Goal: Task Accomplishment & Management: Complete application form

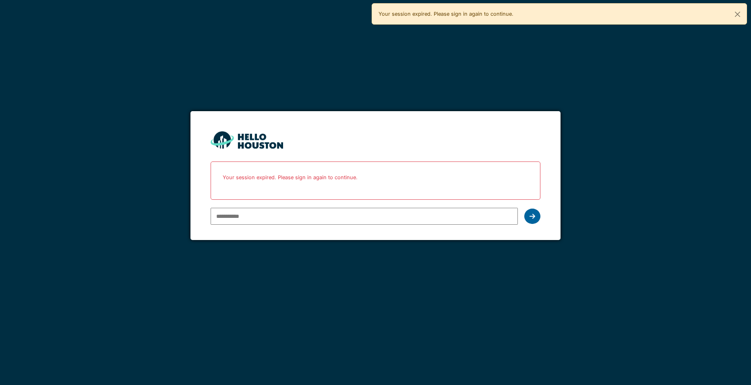
type input "**********"
click at [539, 217] on div at bounding box center [532, 216] width 16 height 15
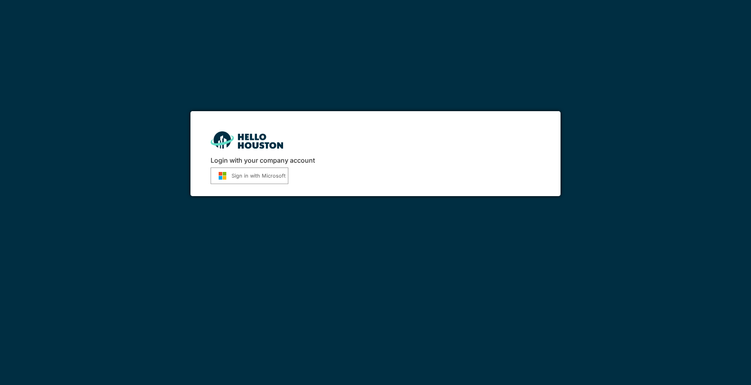
click at [268, 176] on button "Sign in with Microsoft" at bounding box center [250, 175] width 78 height 17
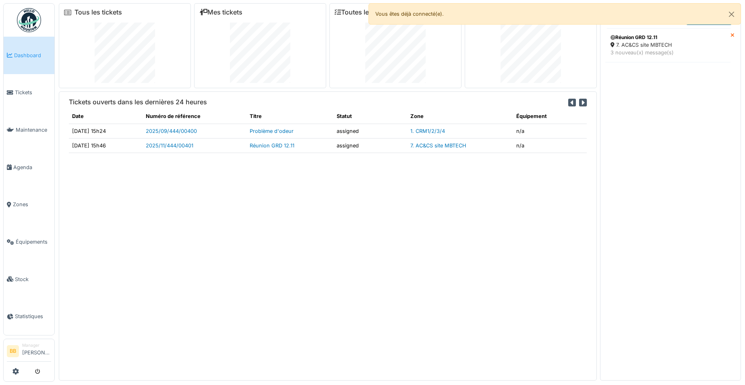
click at [35, 54] on span "Dashboard" at bounding box center [32, 56] width 37 height 8
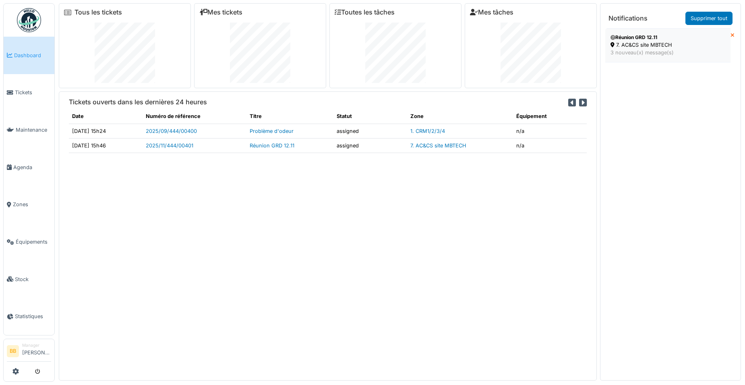
click at [658, 41] on div "Réunion GRD 12.11" at bounding box center [667, 37] width 115 height 7
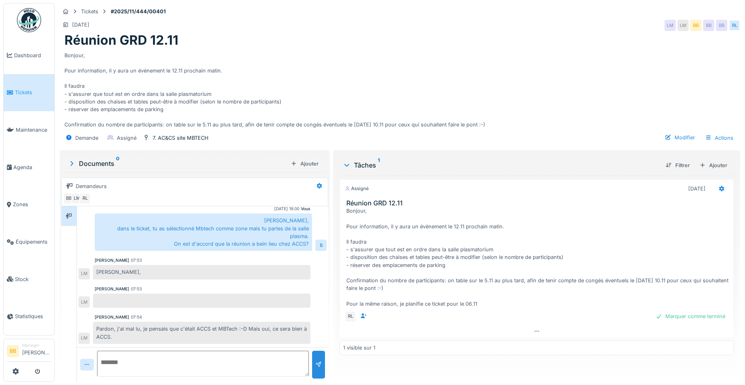
scroll to position [6, 0]
click at [667, 132] on div "Modifier" at bounding box center [679, 137] width 37 height 11
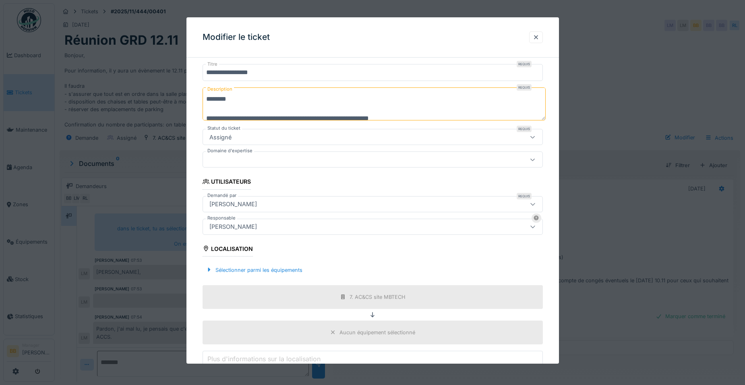
scroll to position [81, 0]
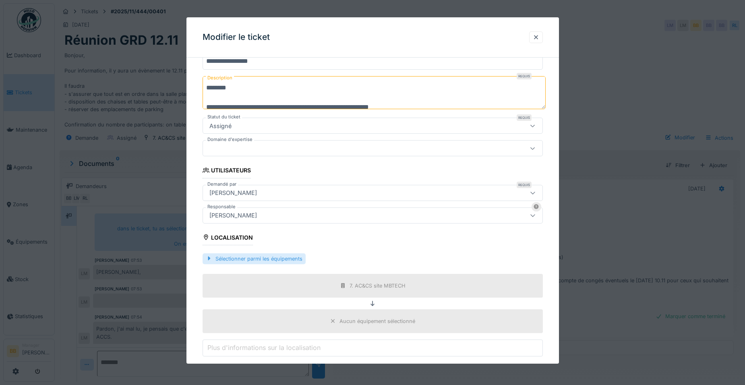
click at [232, 261] on div "Sélectionner parmi les équipements" at bounding box center [254, 258] width 103 height 11
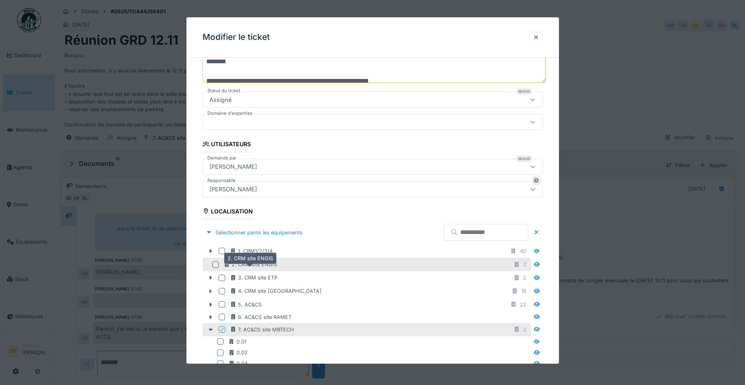
scroll to position [121, 0]
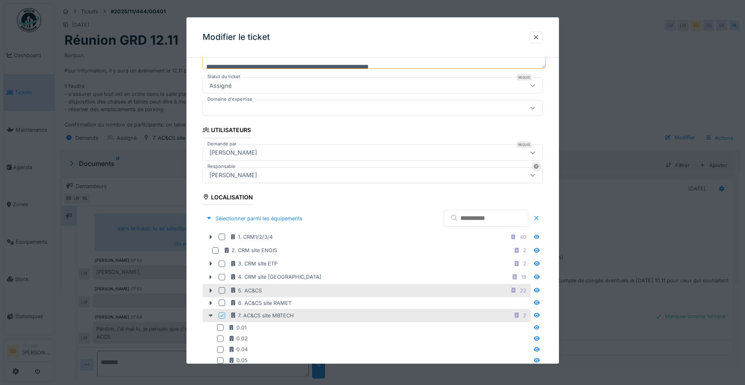
click at [240, 284] on div "5. AC&CS 22" at bounding box center [367, 290] width 328 height 13
click at [236, 288] on div "5. AC&CS" at bounding box center [246, 291] width 32 height 8
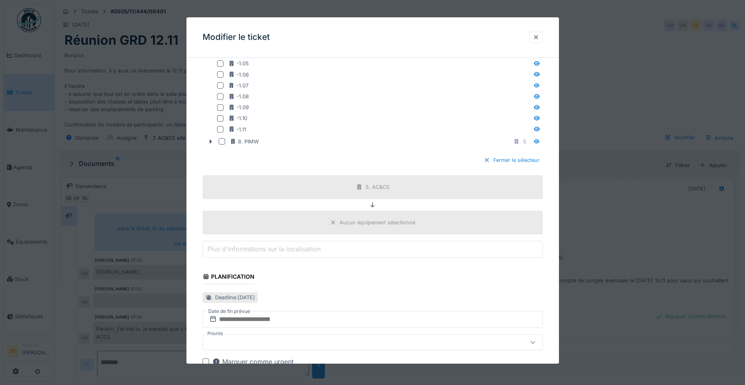
scroll to position [578, 0]
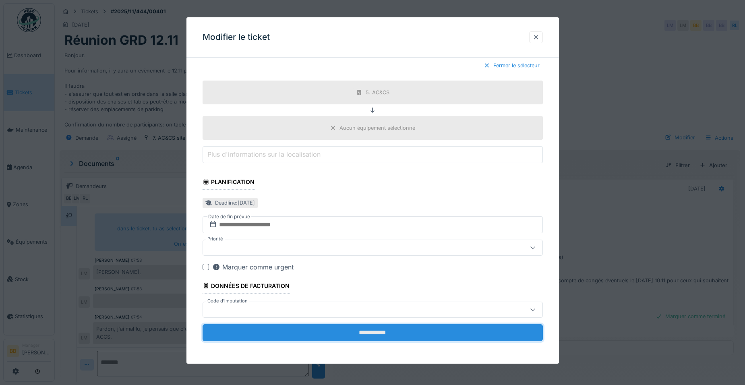
click at [360, 334] on input "**********" at bounding box center [373, 332] width 340 height 17
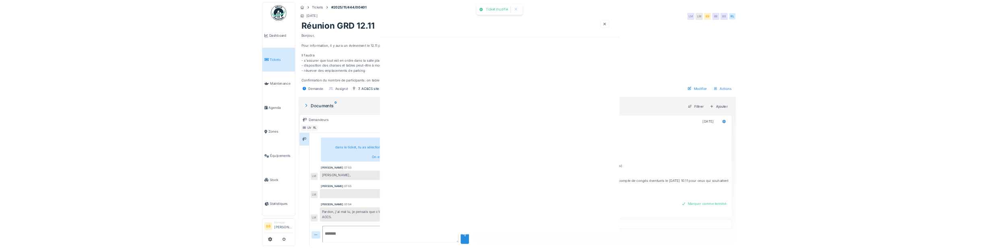
scroll to position [0, 0]
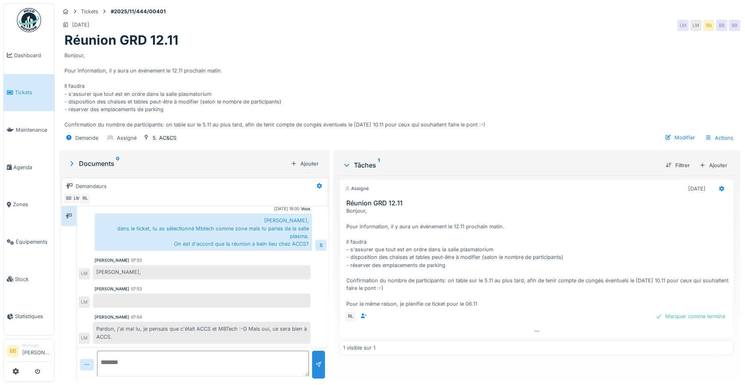
click at [264, 352] on textarea at bounding box center [203, 364] width 212 height 26
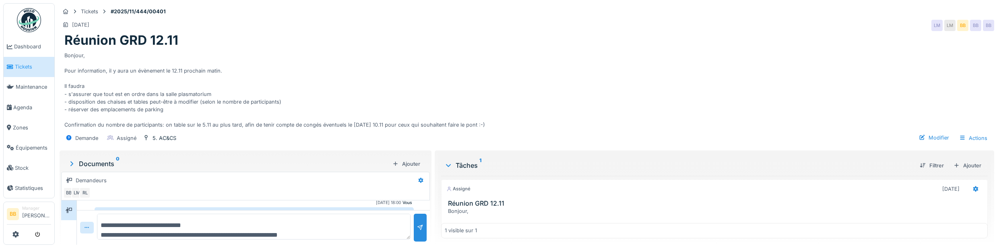
scroll to position [10, 0]
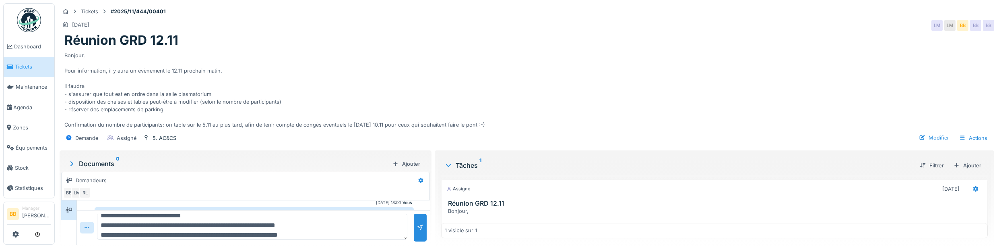
type textarea "**********"
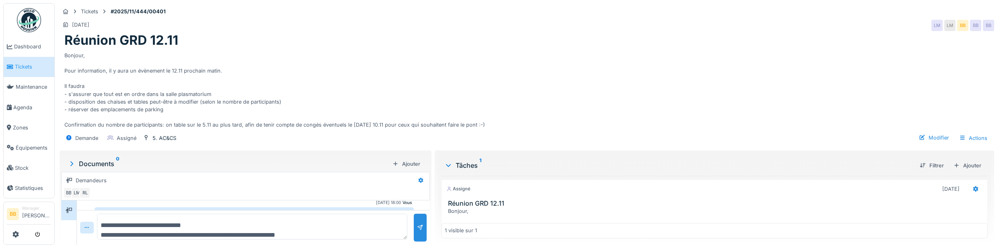
scroll to position [192, 0]
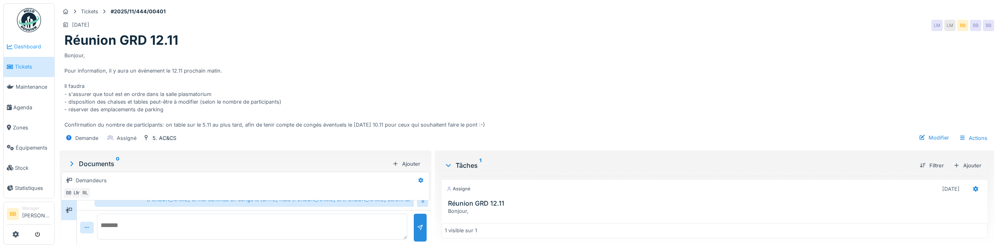
click at [24, 45] on span "Dashboard" at bounding box center [32, 47] width 37 height 8
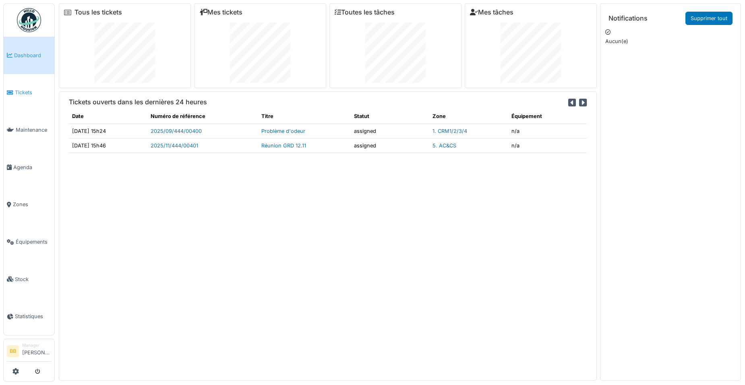
click at [33, 96] on link "Tickets" at bounding box center [29, 92] width 51 height 37
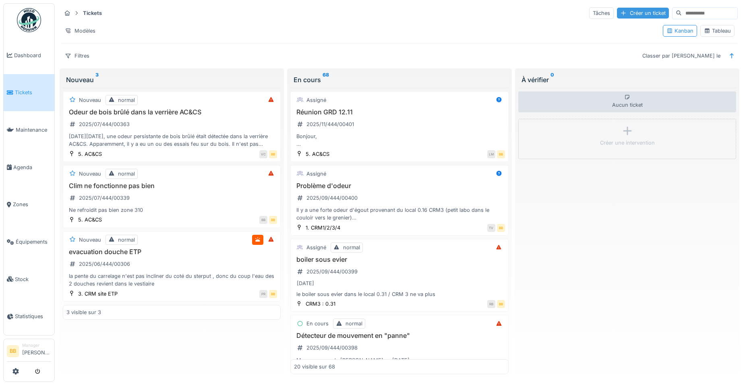
click at [617, 14] on div "Créer un ticket" at bounding box center [643, 13] width 52 height 11
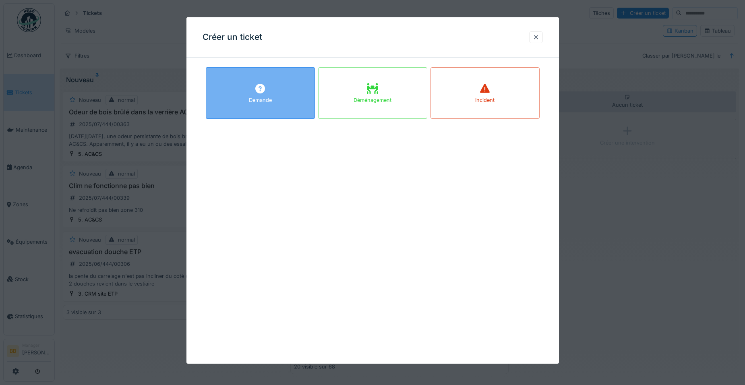
click at [276, 97] on div "Demande" at bounding box center [260, 93] width 109 height 52
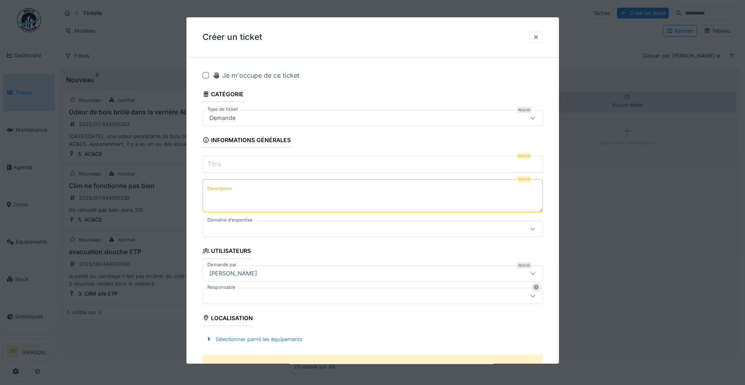
click at [259, 167] on input "Titre" at bounding box center [373, 164] width 340 height 17
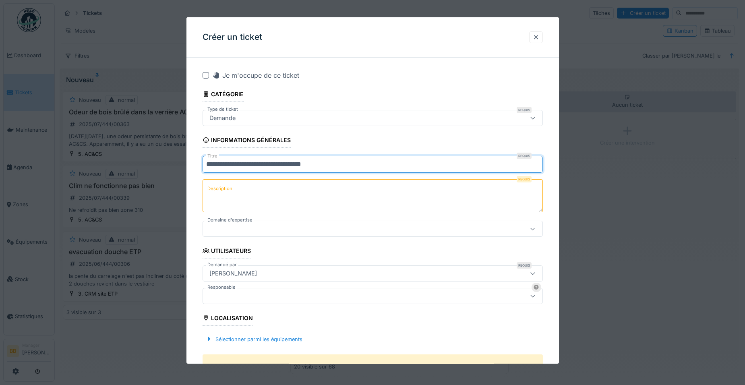
type input "**********"
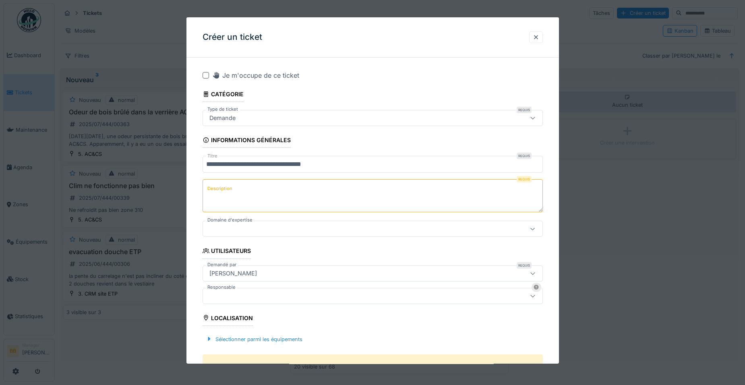
click at [337, 184] on textarea "Description" at bounding box center [373, 195] width 340 height 33
type textarea "**********"
click at [255, 236] on div at bounding box center [373, 229] width 340 height 16
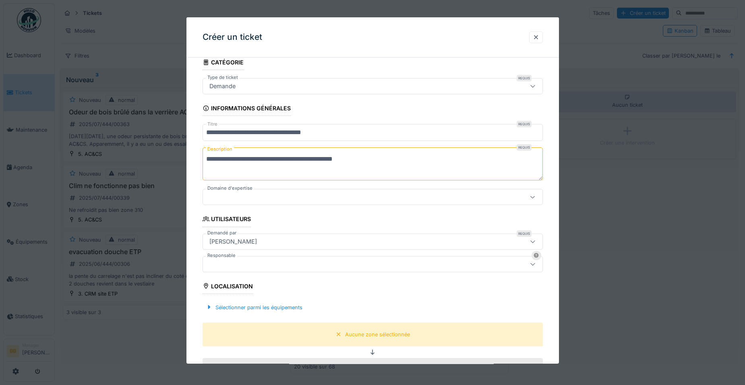
scroll to position [38, 0]
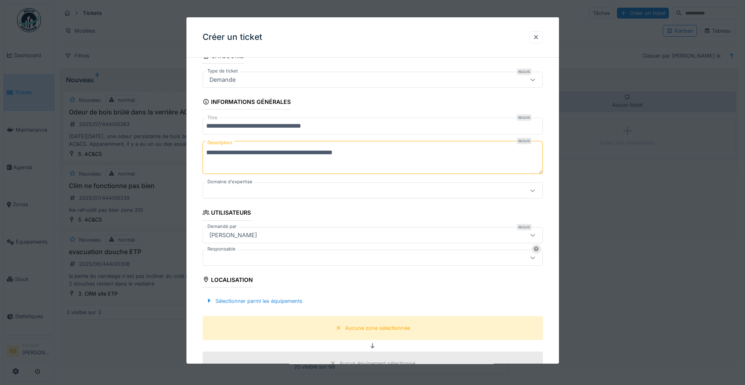
click at [267, 184] on div at bounding box center [373, 190] width 340 height 16
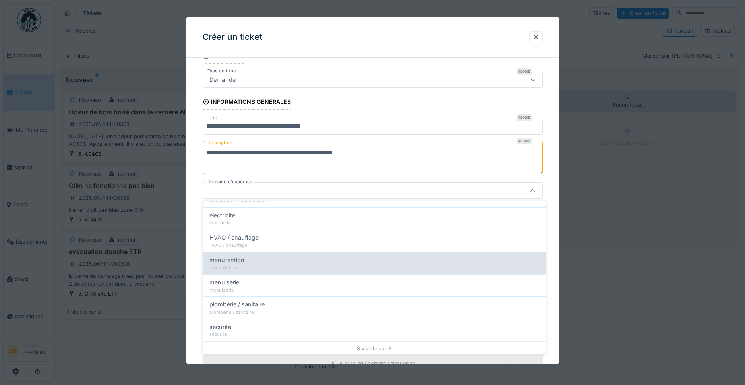
scroll to position [83, 0]
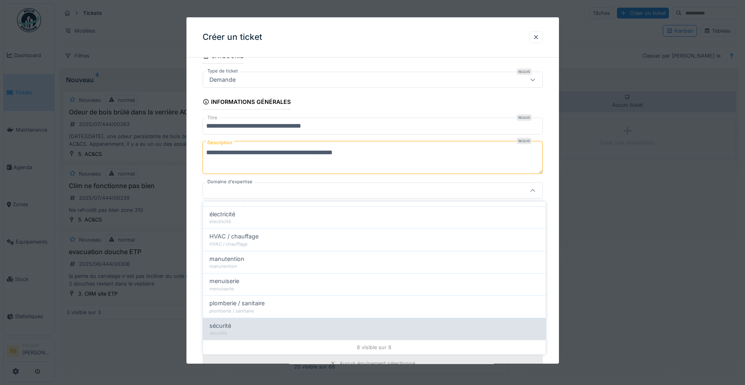
click at [232, 328] on div "sécurité" at bounding box center [374, 325] width 330 height 9
type input "****"
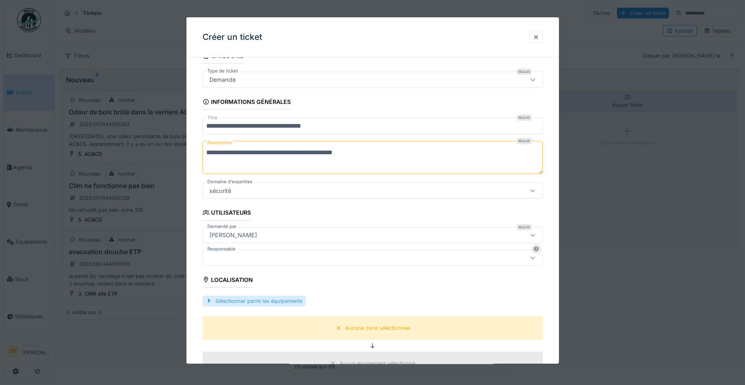
click at [240, 302] on div "Sélectionner parmi les équipements" at bounding box center [254, 301] width 103 height 11
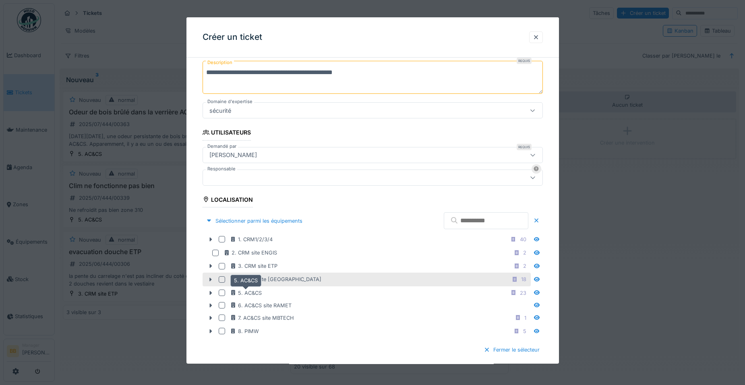
scroll to position [119, 0]
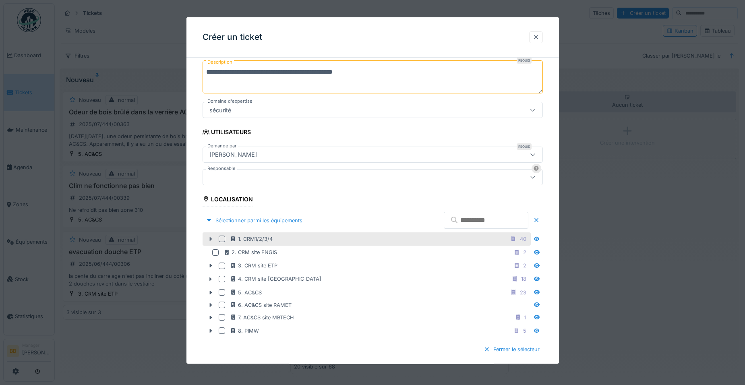
click at [210, 238] on icon at bounding box center [210, 239] width 2 height 4
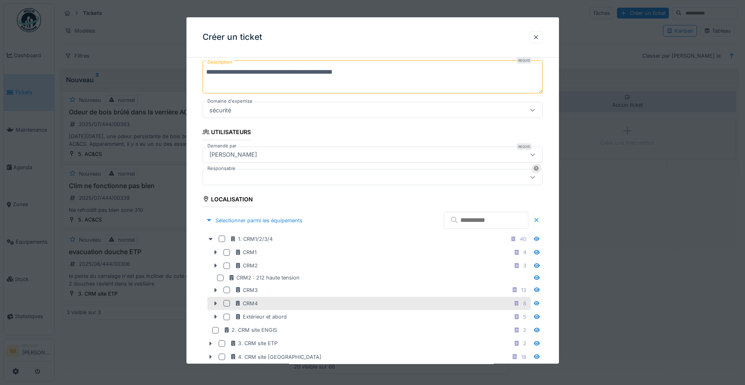
click at [225, 304] on div at bounding box center [226, 303] width 6 height 6
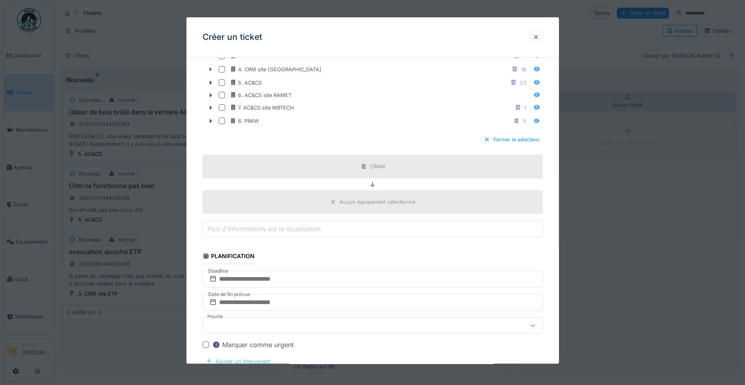
scroll to position [481, 0]
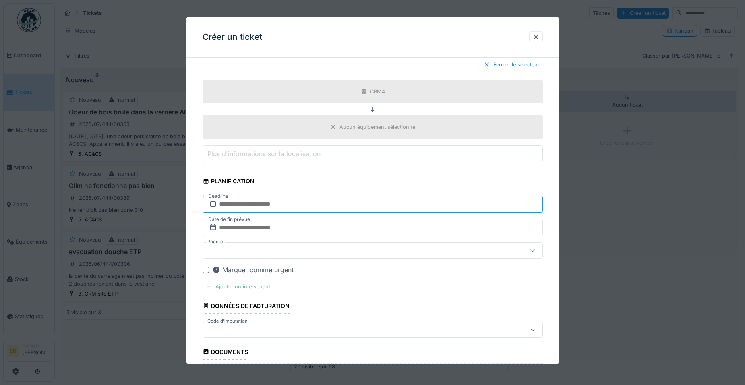
click at [246, 199] on input "text" at bounding box center [373, 204] width 340 height 17
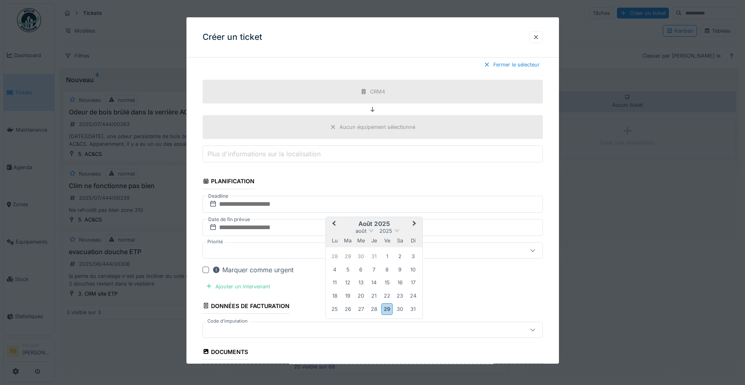
click at [414, 224] on span "Next Month" at bounding box center [414, 224] width 0 height 10
click at [349, 254] on div "2" at bounding box center [347, 256] width 11 height 11
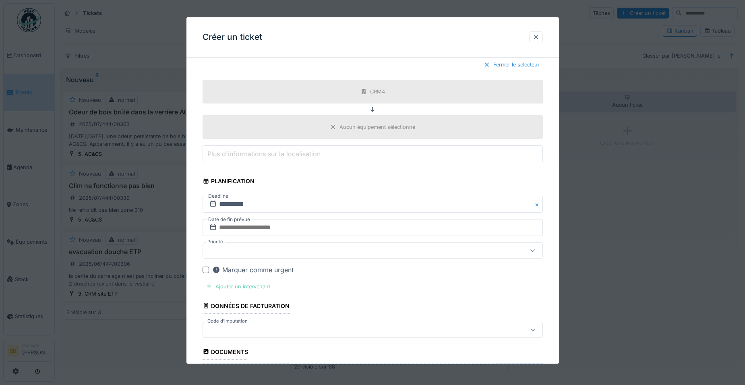
drag, startPoint x: 257, startPoint y: 278, endPoint x: 257, endPoint y: 283, distance: 5.2
click at [257, 278] on fieldset "**********" at bounding box center [373, 51] width 340 height 937
click at [258, 284] on div "Ajouter un intervenant" at bounding box center [238, 286] width 71 height 11
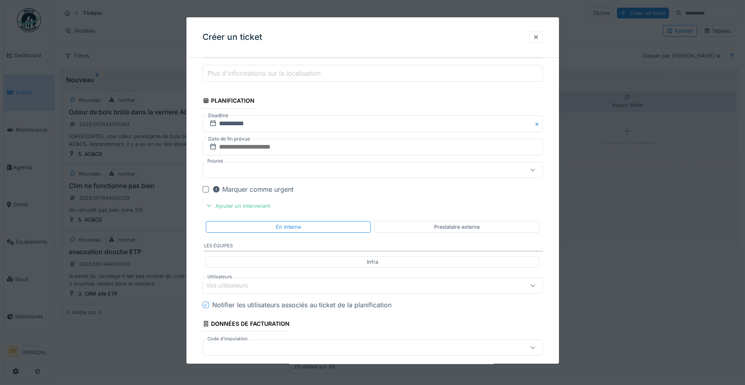
click at [257, 289] on div "Vos utilisateurs" at bounding box center [232, 285] width 53 height 9
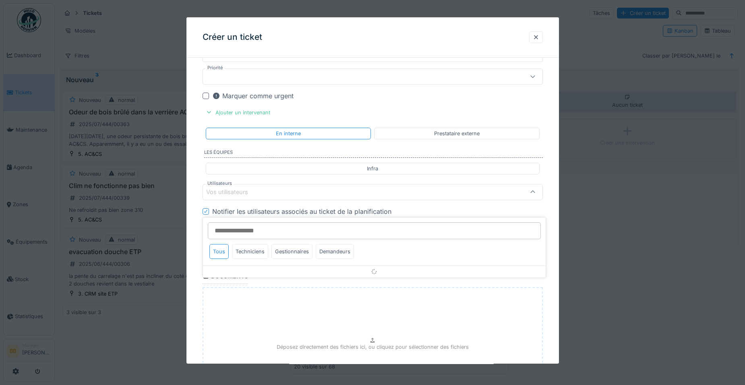
scroll to position [657, 0]
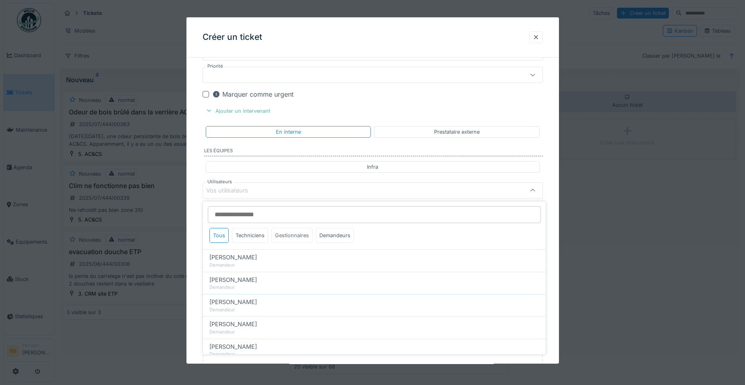
drag, startPoint x: 288, startPoint y: 237, endPoint x: 292, endPoint y: 238, distance: 4.2
click at [292, 238] on div "Gestionnaires" at bounding box center [291, 235] width 41 height 15
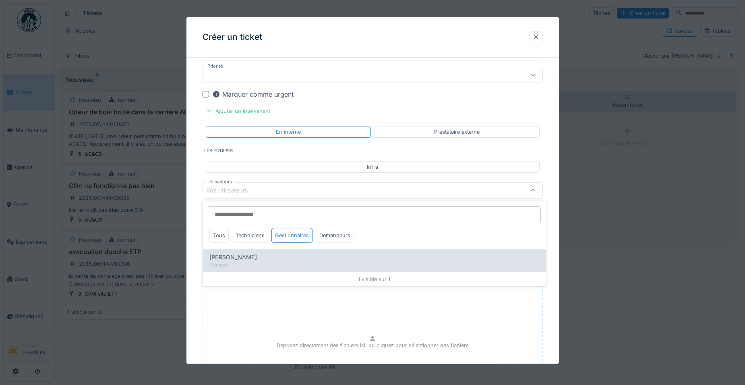
click at [269, 263] on div "Manager" at bounding box center [374, 265] width 330 height 7
type input "*****"
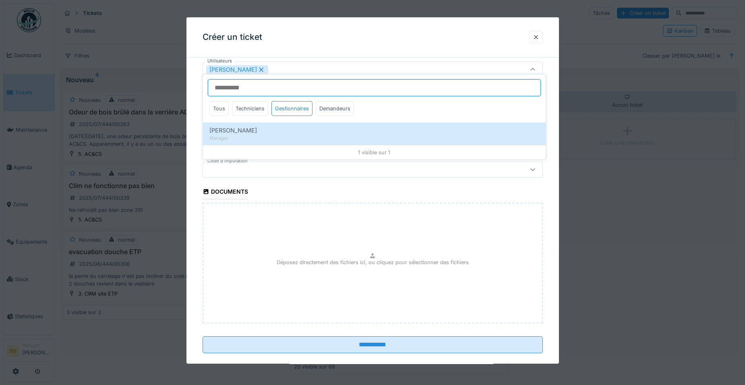
scroll to position [790, 0]
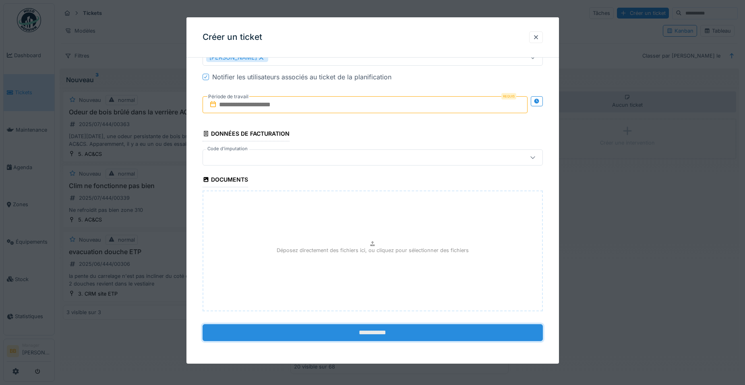
click at [357, 327] on input "**********" at bounding box center [373, 332] width 340 height 17
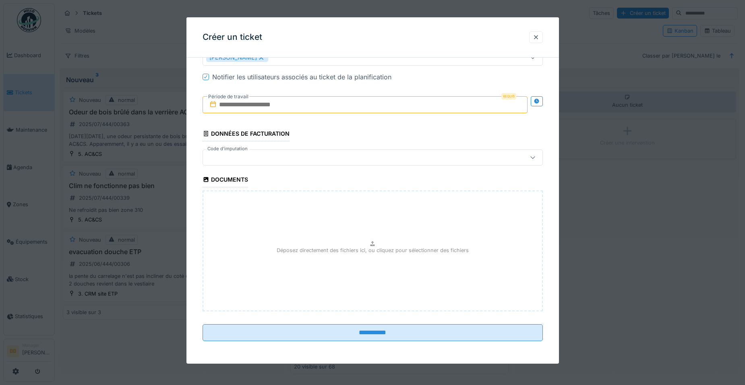
click at [234, 101] on input "text" at bounding box center [365, 104] width 325 height 17
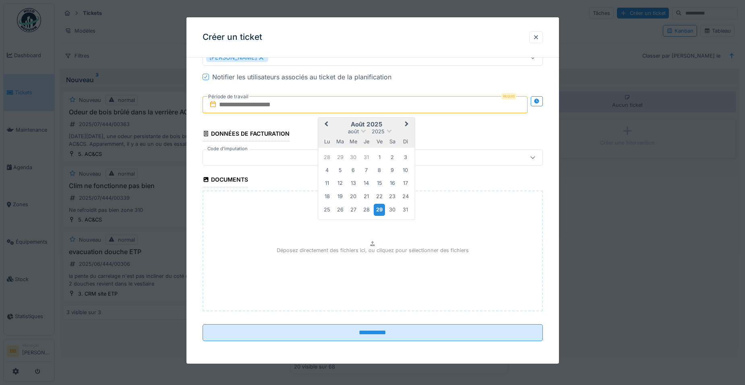
click at [381, 208] on div "29" at bounding box center [379, 210] width 11 height 12
click at [404, 126] on button "Next Month" at bounding box center [407, 124] width 13 height 13
click at [327, 157] on div "1" at bounding box center [327, 157] width 11 height 11
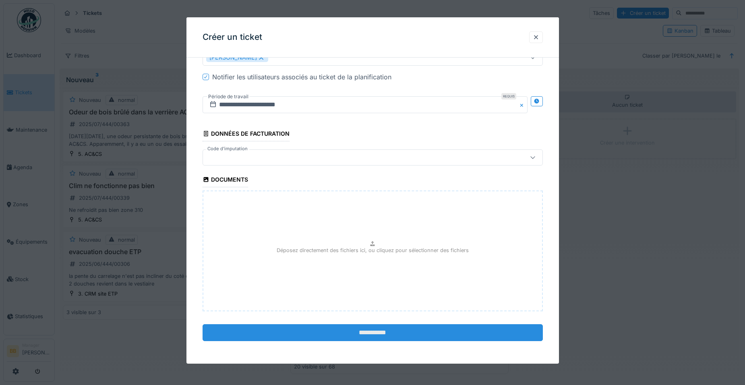
click at [356, 329] on input "**********" at bounding box center [373, 332] width 340 height 17
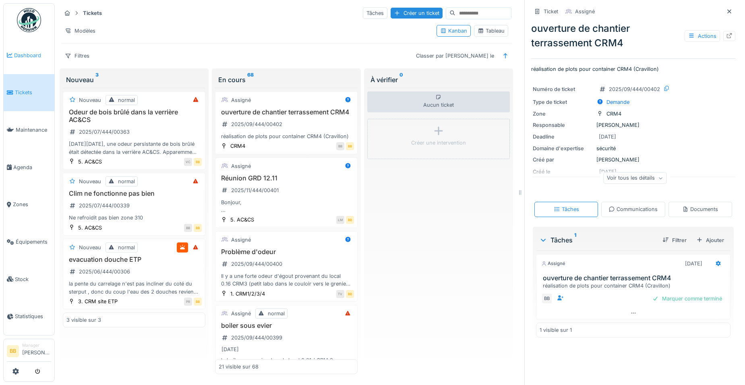
click at [33, 60] on link "Dashboard" at bounding box center [29, 55] width 51 height 37
